Goal: Navigation & Orientation: Find specific page/section

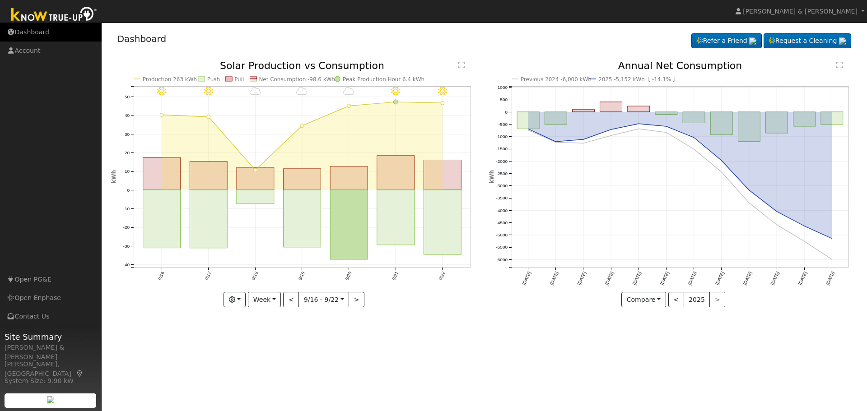
click at [30, 32] on link "Dashboard" at bounding box center [51, 32] width 102 height 19
click at [55, 29] on link "Dashboard" at bounding box center [51, 32] width 102 height 19
click at [35, 30] on link "Dashboard" at bounding box center [51, 32] width 102 height 19
click at [51, 28] on link "Dashboard" at bounding box center [51, 32] width 102 height 19
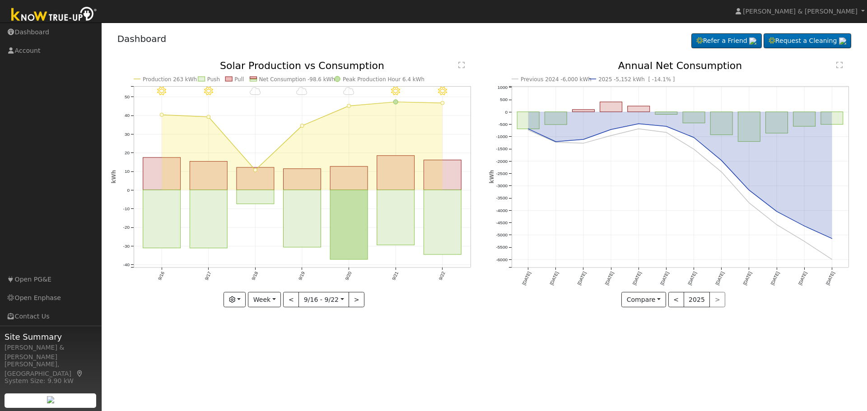
click at [430, 308] on div "9/22 - Clear 9/21 - Clear 9/20 - MostlyCloudy 9/19 - MostlyCloudy 9/18 - Cloudy…" at bounding box center [295, 191] width 378 height 260
click at [37, 32] on link "Dashboard" at bounding box center [51, 32] width 102 height 19
click at [43, 34] on link "Dashboard" at bounding box center [51, 32] width 102 height 19
click at [28, 33] on link "Dashboard" at bounding box center [51, 32] width 102 height 19
